Goal: Task Accomplishment & Management: Use online tool/utility

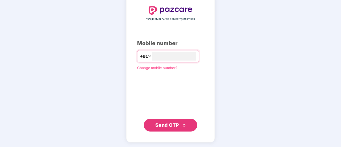
type input "**********"
click at [169, 133] on div "**********" at bounding box center [170, 68] width 89 height 147
click at [175, 120] on button "Send OTP" at bounding box center [170, 125] width 53 height 13
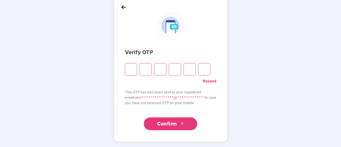
scroll to position [27, 0]
type input "*"
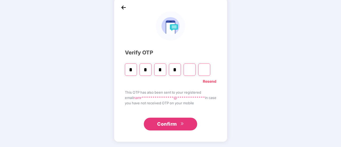
type input "*"
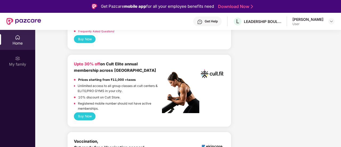
scroll to position [160, 0]
click at [85, 114] on button "Buy Now" at bounding box center [85, 117] width 22 height 8
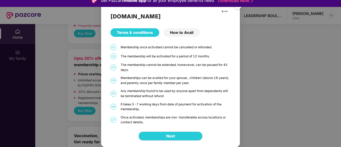
scroll to position [6, 0]
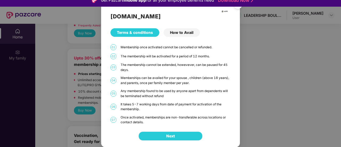
click at [170, 138] on span "Next" at bounding box center [170, 136] width 9 height 6
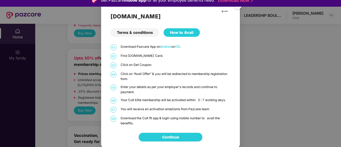
click at [170, 138] on link "Continue" at bounding box center [170, 137] width 17 height 6
